Goal: Information Seeking & Learning: Learn about a topic

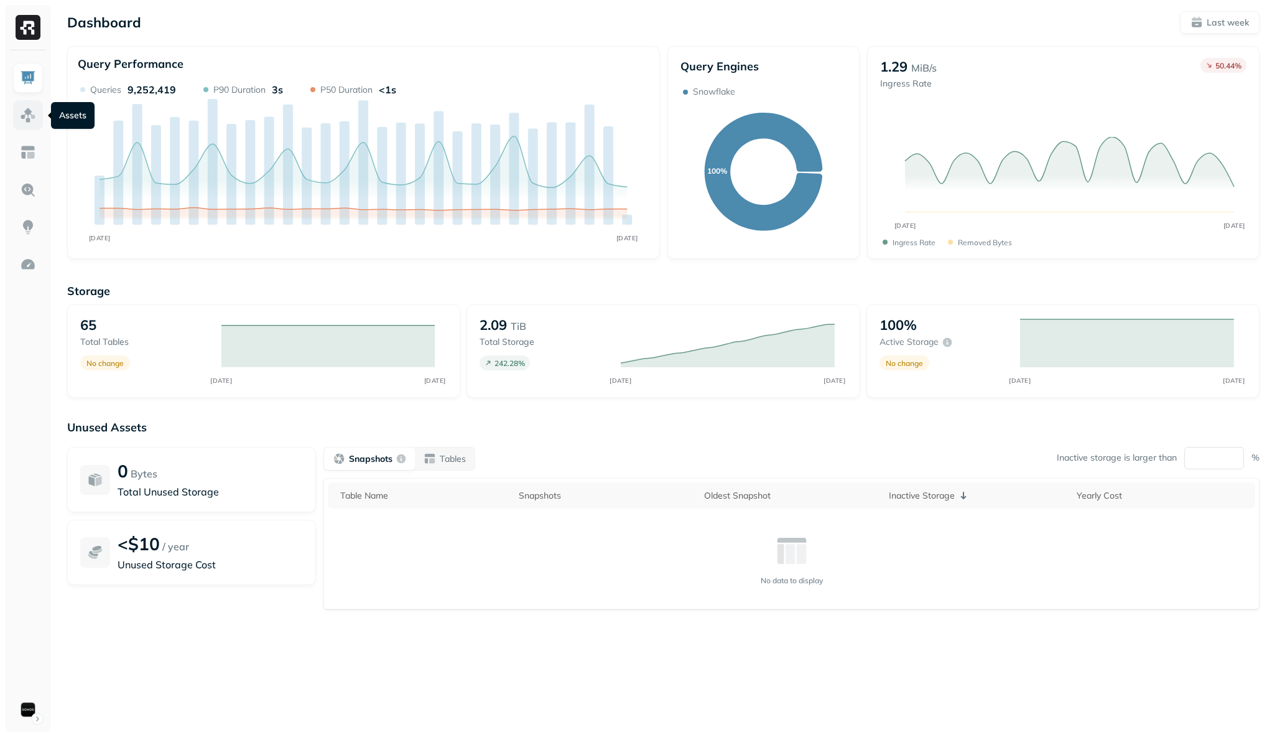
click at [27, 116] on img at bounding box center [28, 115] width 16 height 16
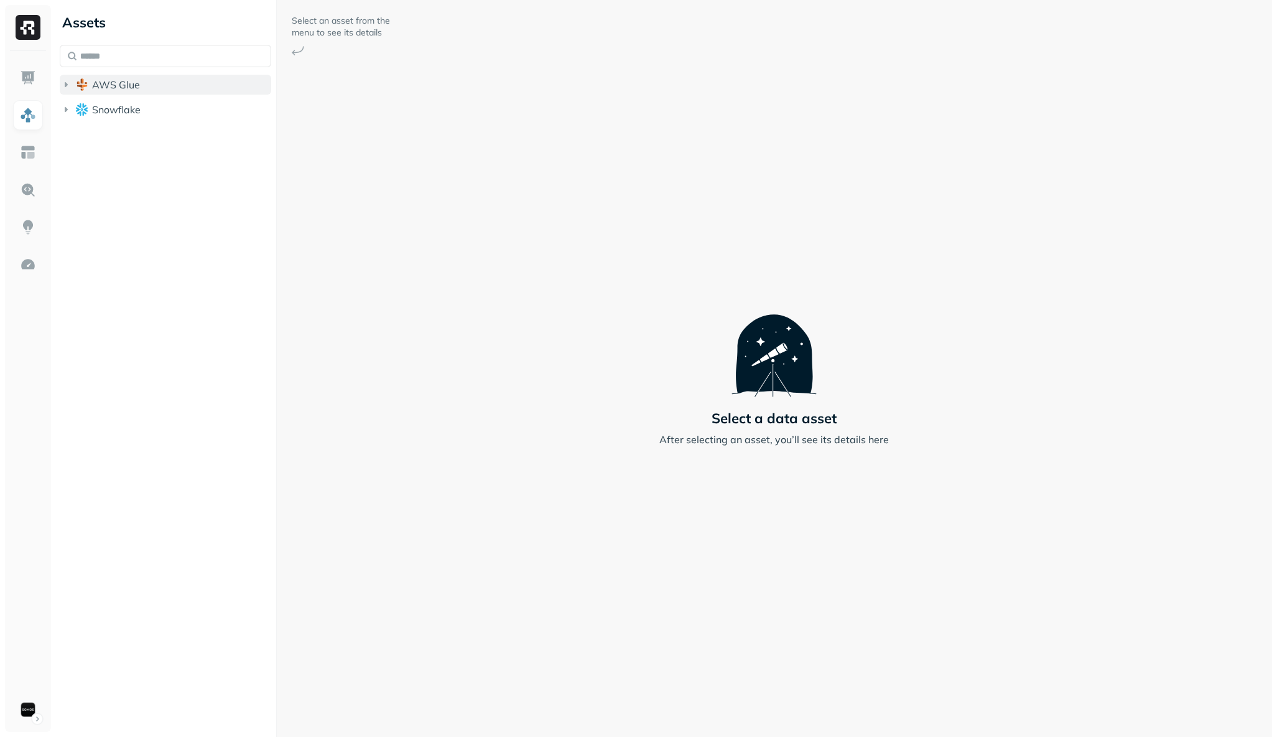
click at [108, 80] on span "AWS Glue" at bounding box center [116, 84] width 48 height 12
click at [164, 111] on span "iceberg_datalake_poc_db" at bounding box center [165, 108] width 121 height 12
click at [132, 134] on div "Tables ( 65 )" at bounding box center [127, 132] width 52 height 12
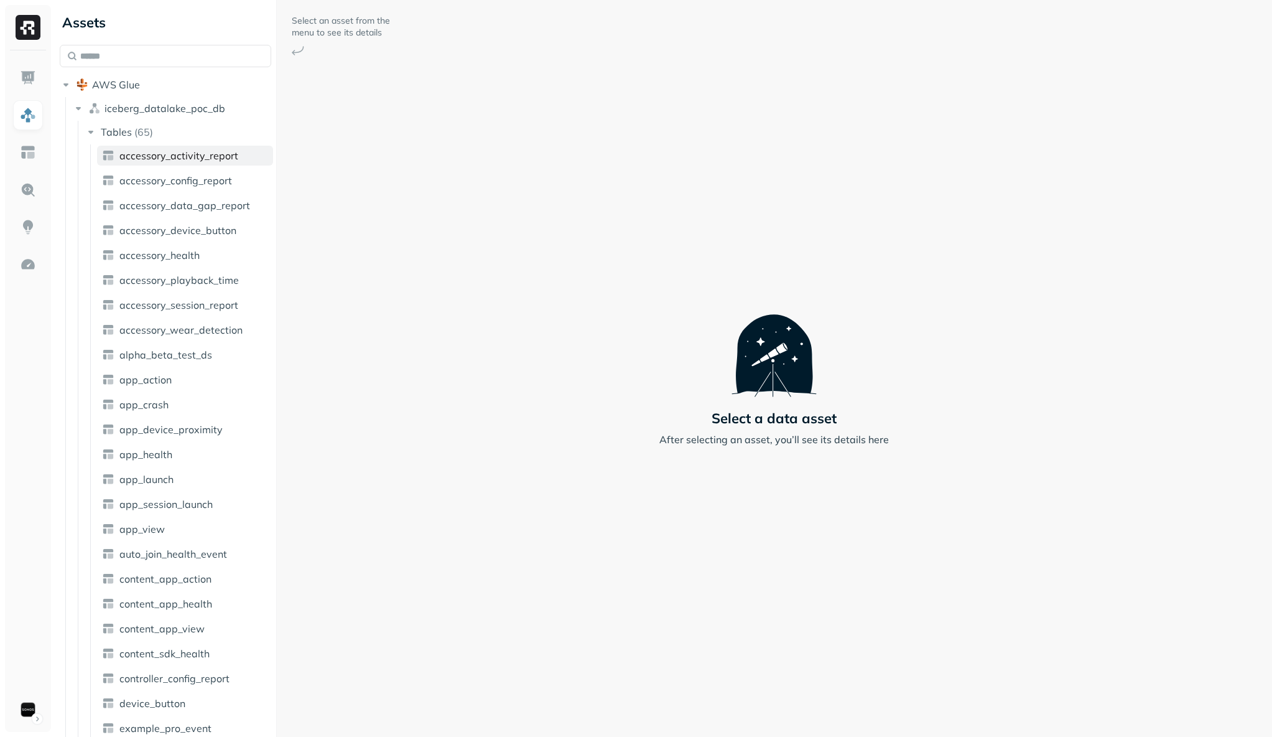
click at [149, 146] on link "accessory_activity_report" at bounding box center [185, 156] width 176 height 20
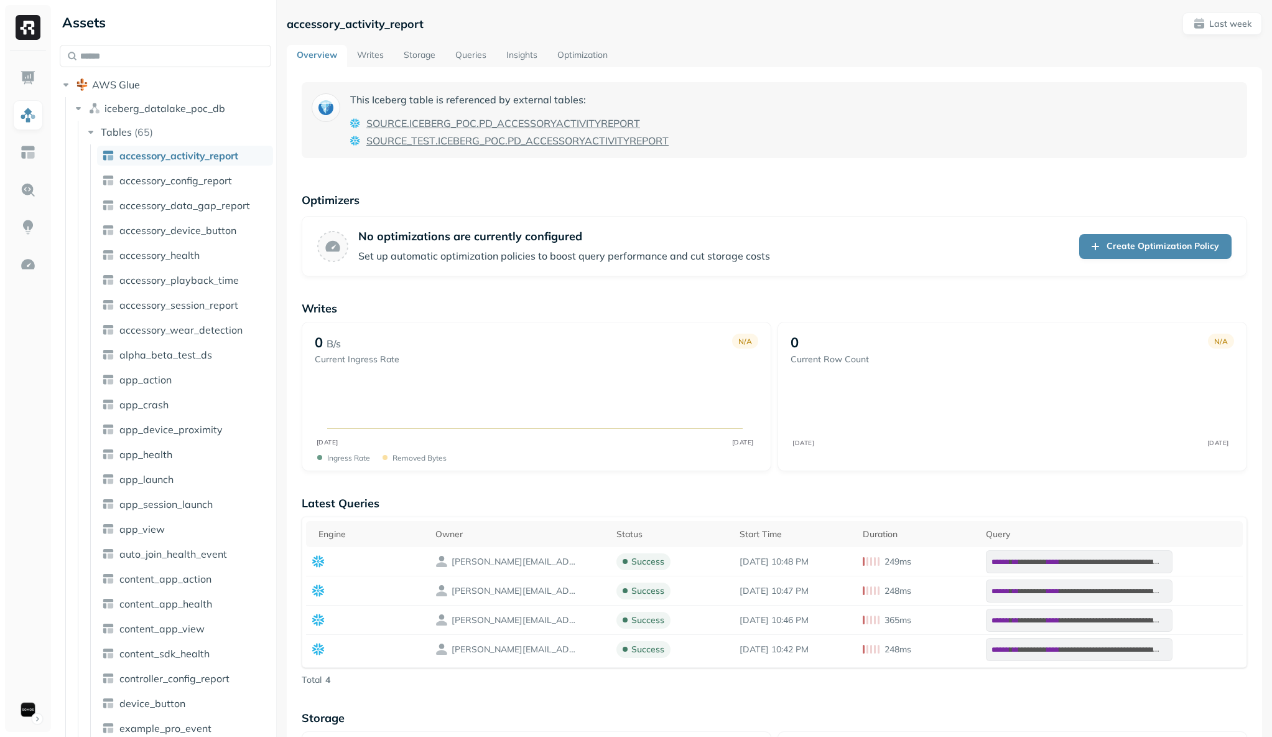
click at [343, 56] on link "Overview" at bounding box center [317, 56] width 60 height 22
click at [383, 55] on link "Writes" at bounding box center [370, 56] width 47 height 22
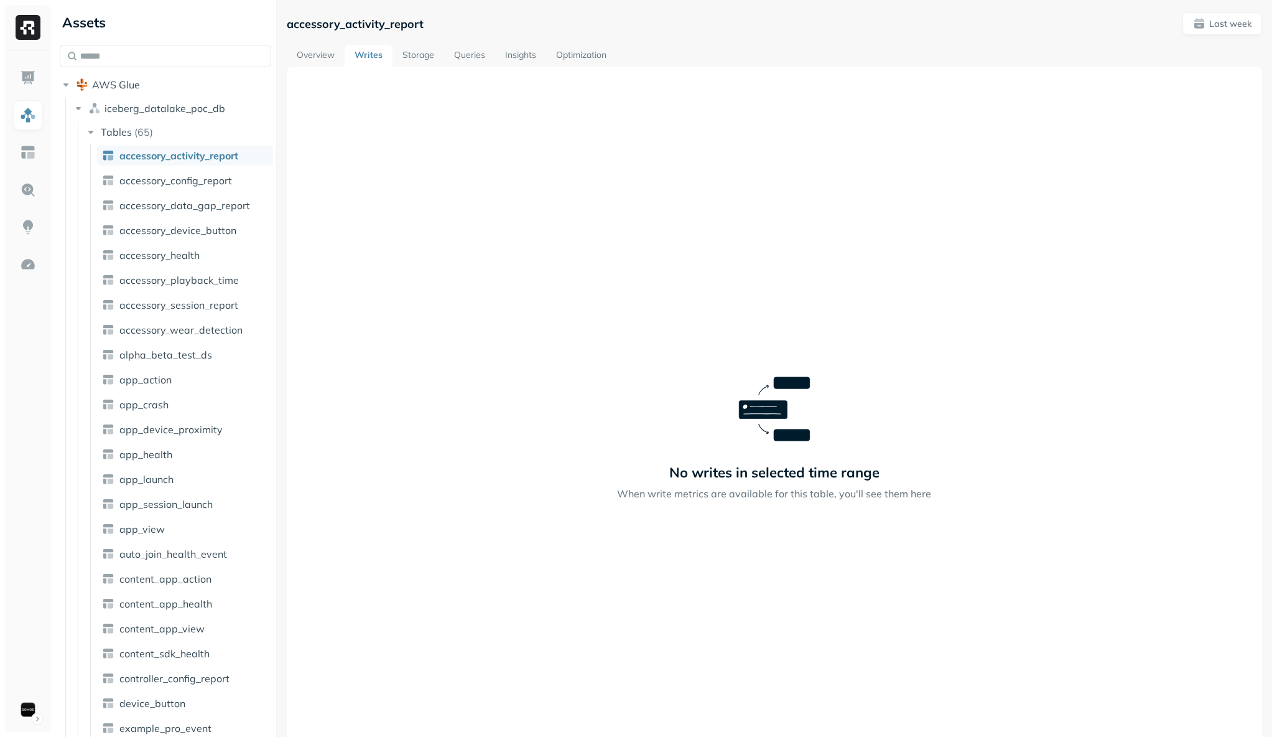
click at [426, 57] on link "Storage" at bounding box center [419, 56] width 52 height 22
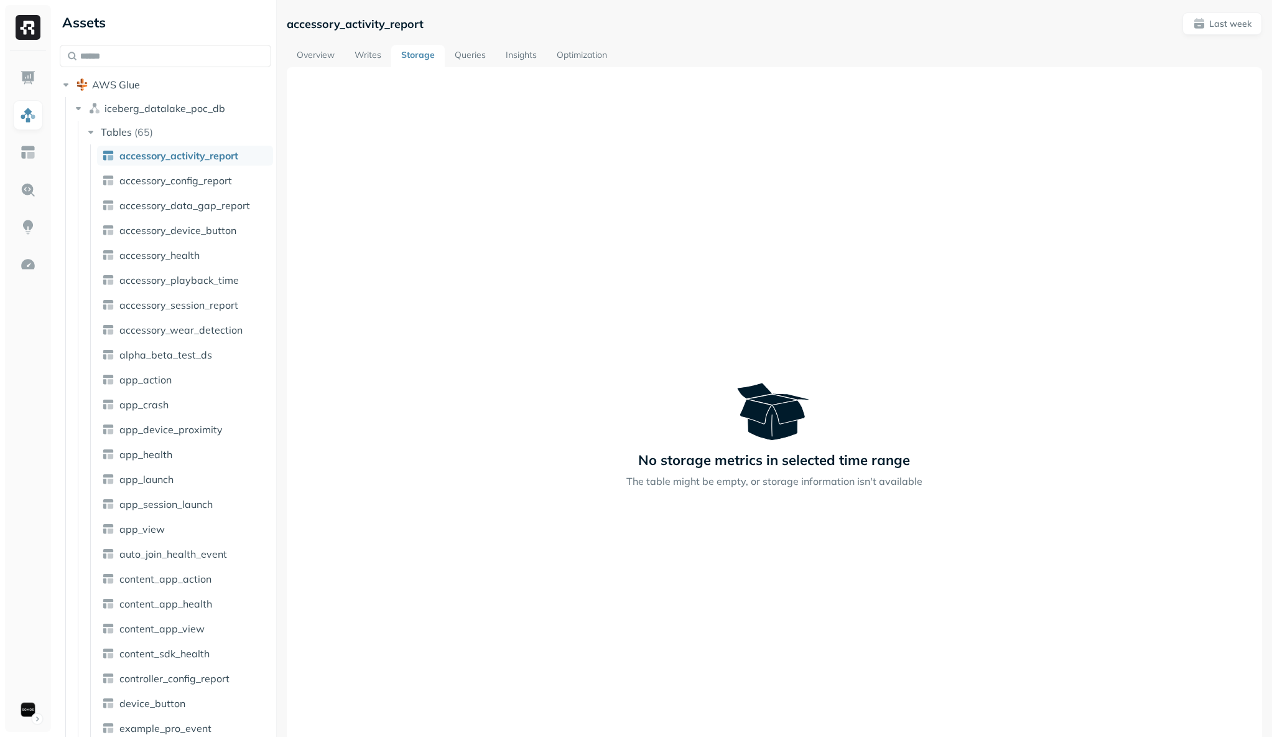
click at [484, 57] on link "Queries" at bounding box center [470, 56] width 51 height 22
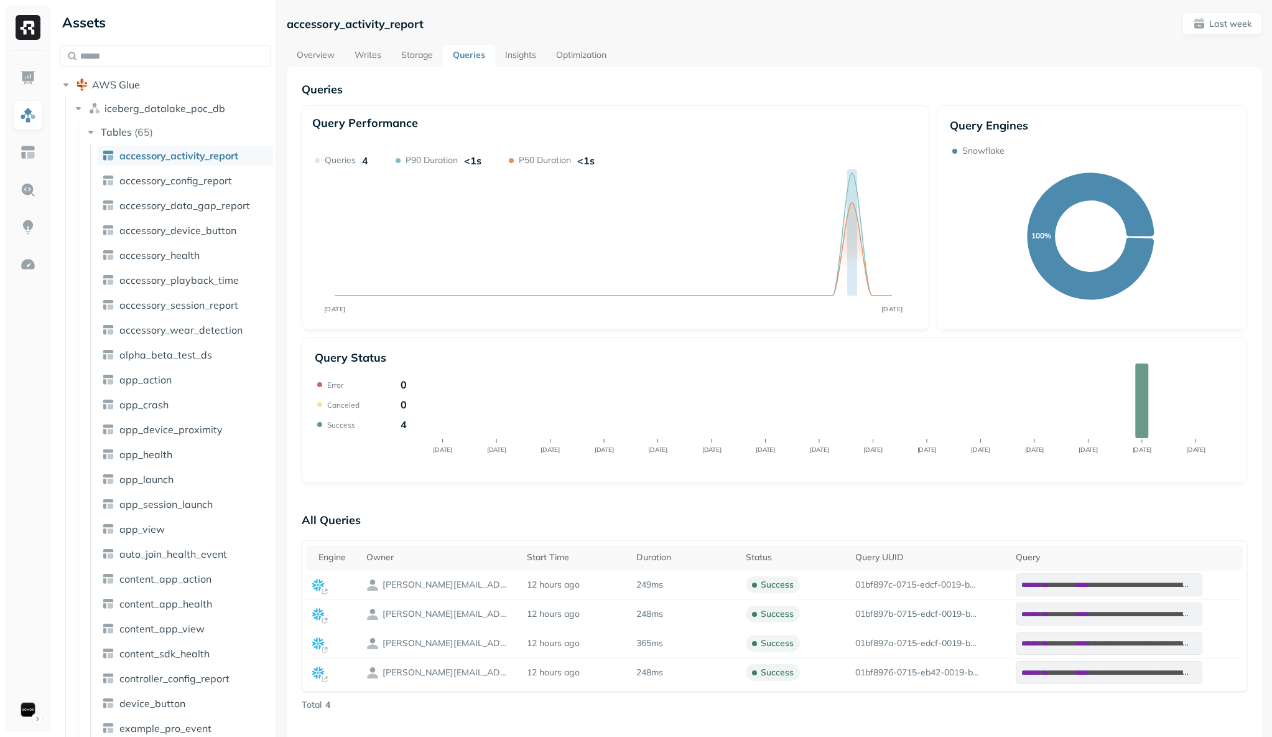
click at [597, 52] on link "Optimization" at bounding box center [581, 56] width 70 height 22
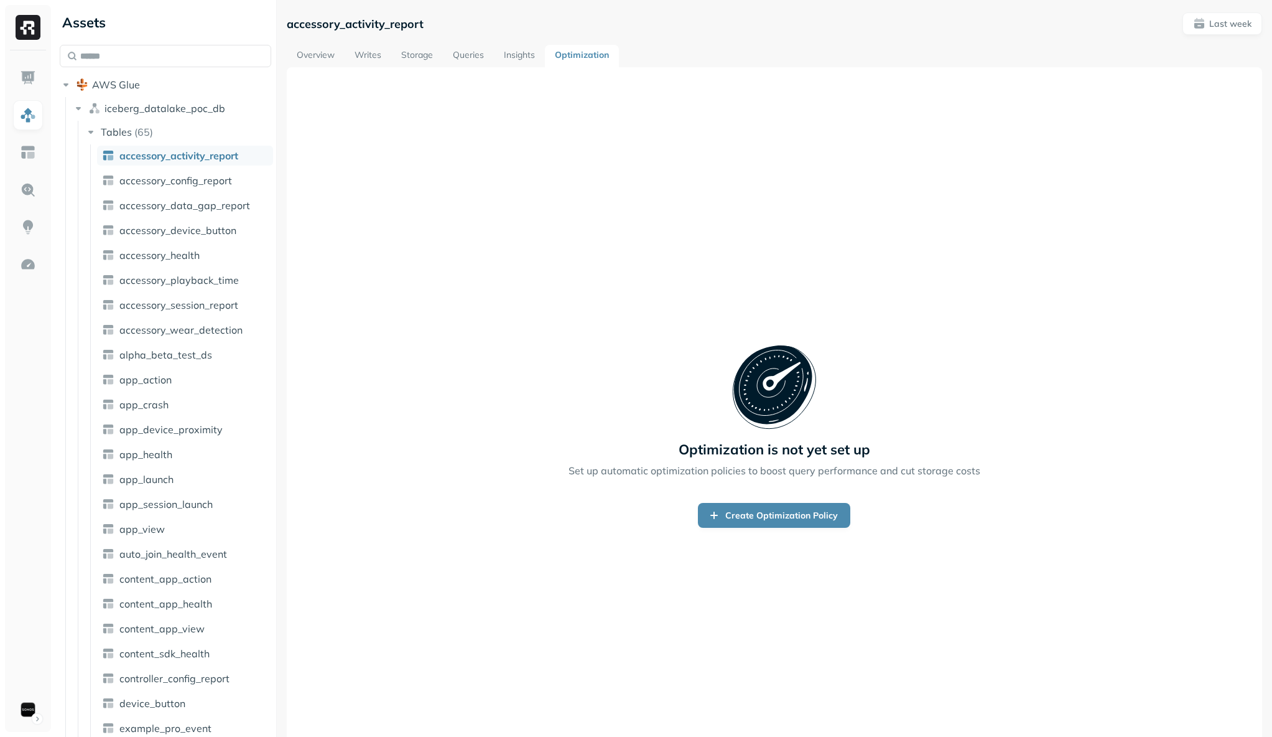
click at [515, 55] on link "Insights" at bounding box center [519, 56] width 51 height 22
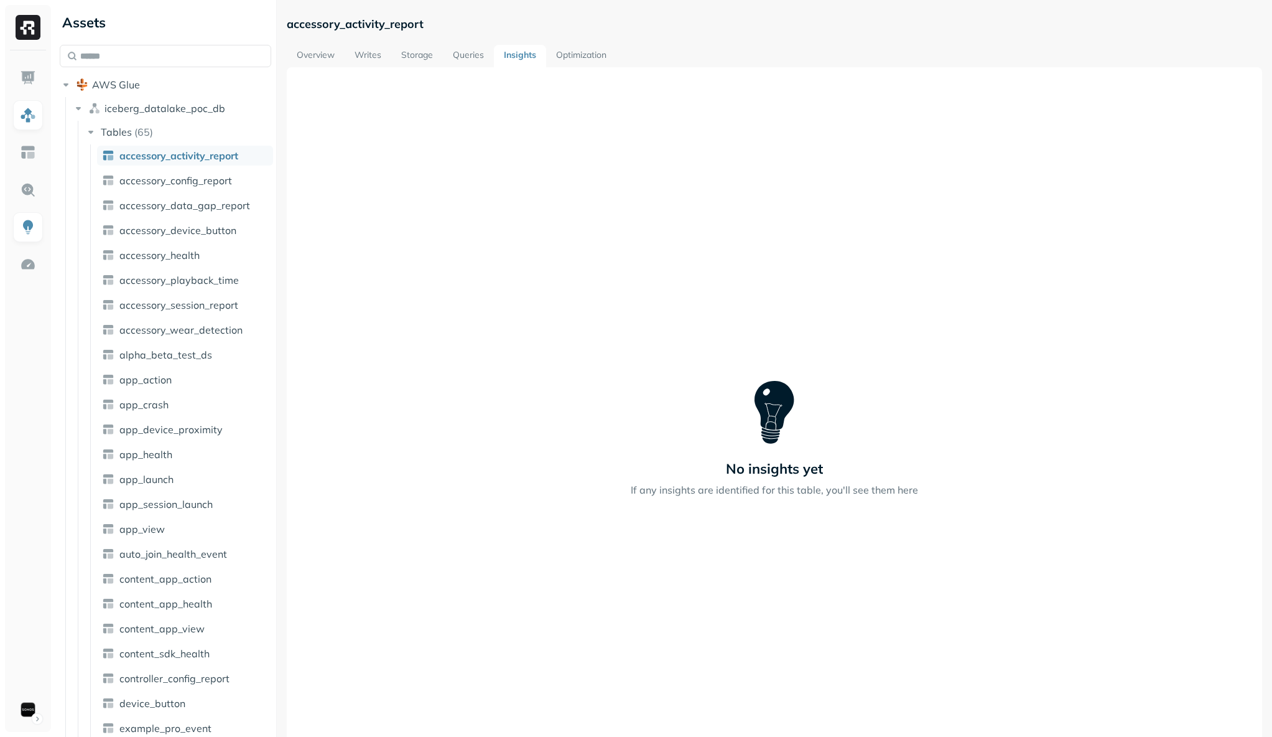
click at [468, 51] on link "Queries" at bounding box center [468, 56] width 51 height 22
